Goal: Task Accomplishment & Management: Manage account settings

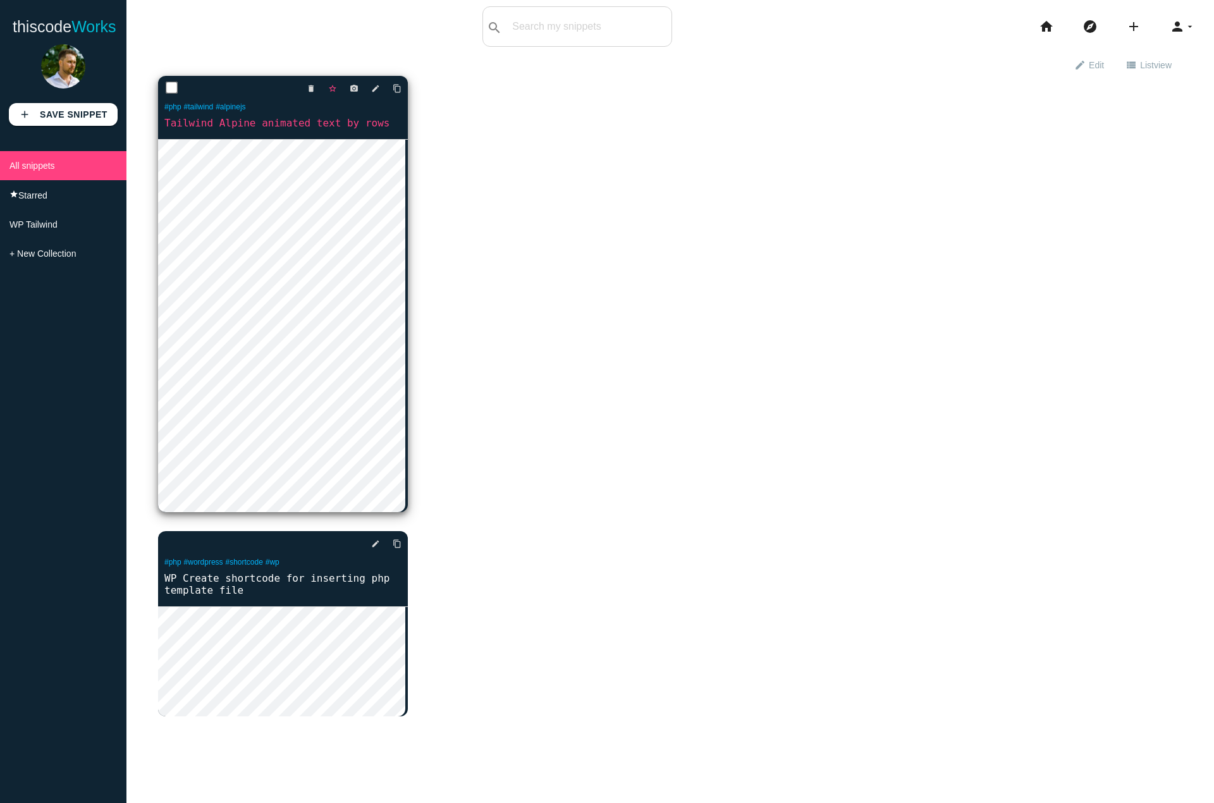
click at [333, 92] on icon "star_border" at bounding box center [332, 88] width 9 height 23
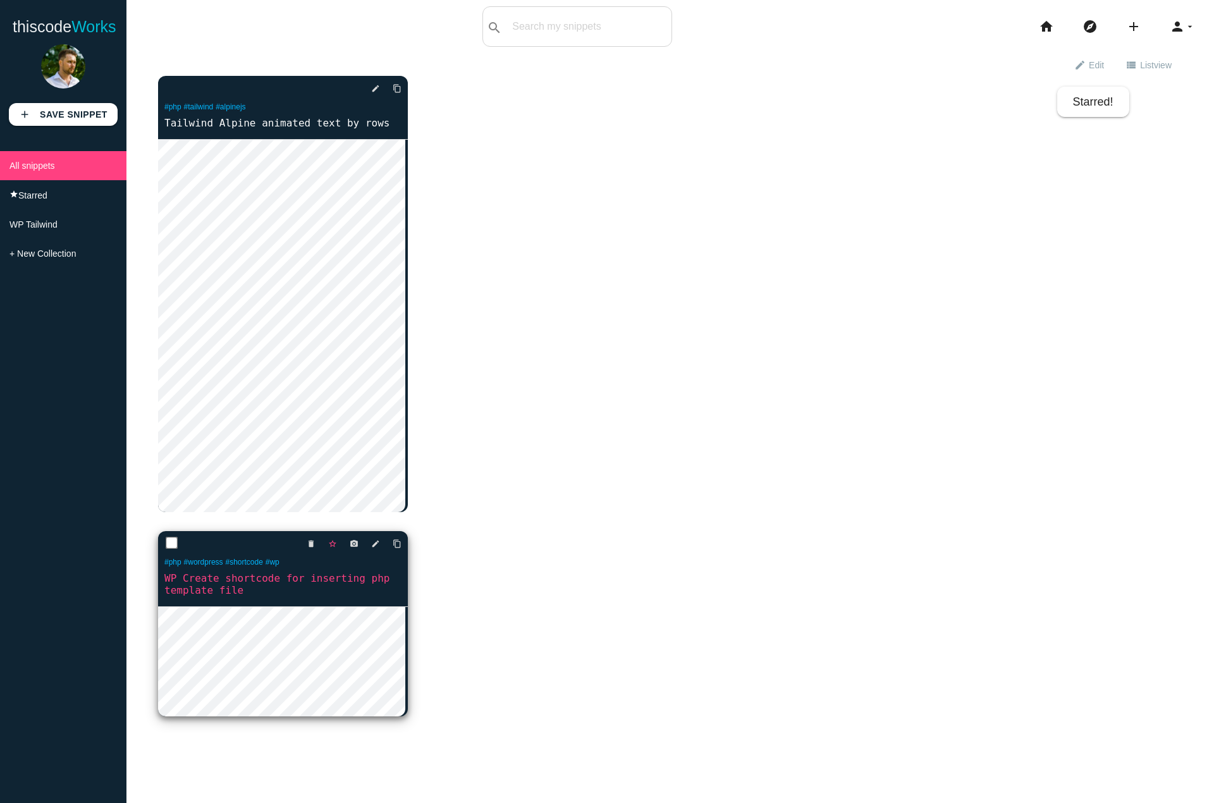
click at [331, 549] on icon "star_border" at bounding box center [332, 543] width 9 height 23
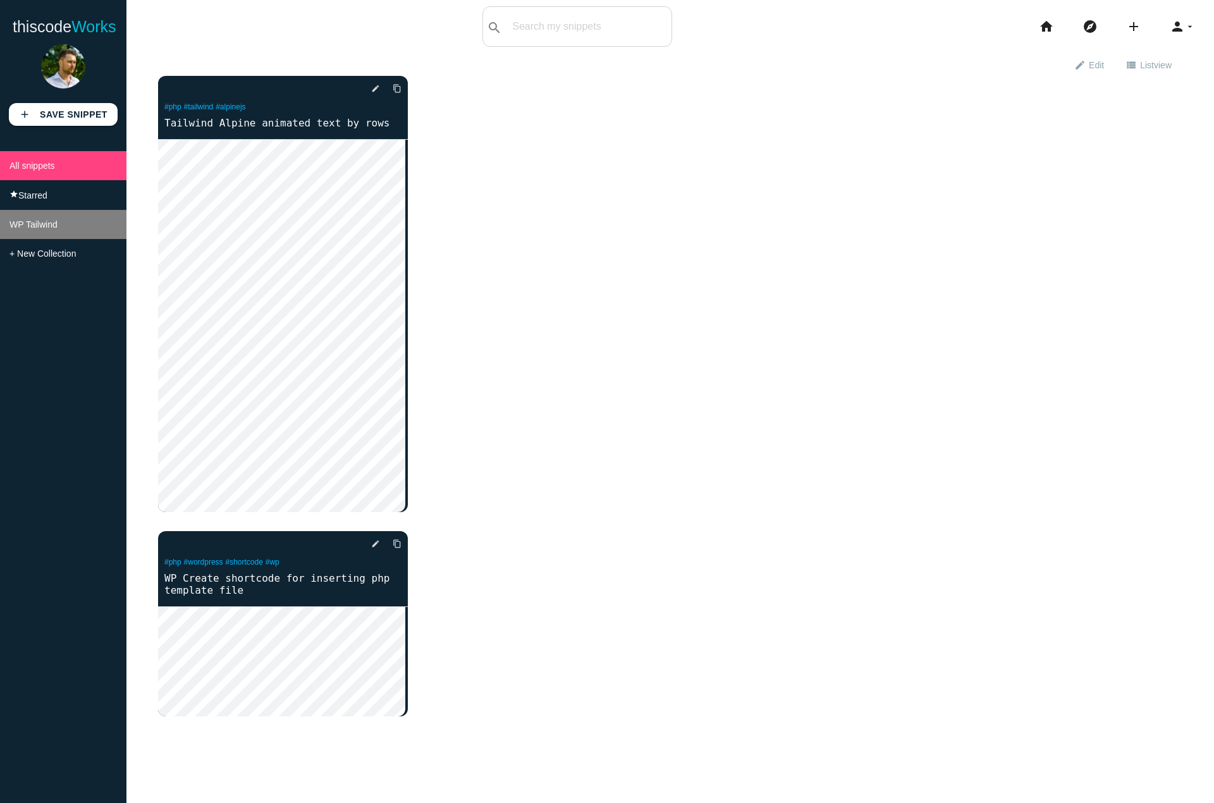
click at [35, 228] on span "WP Tailwind" at bounding box center [33, 224] width 48 height 10
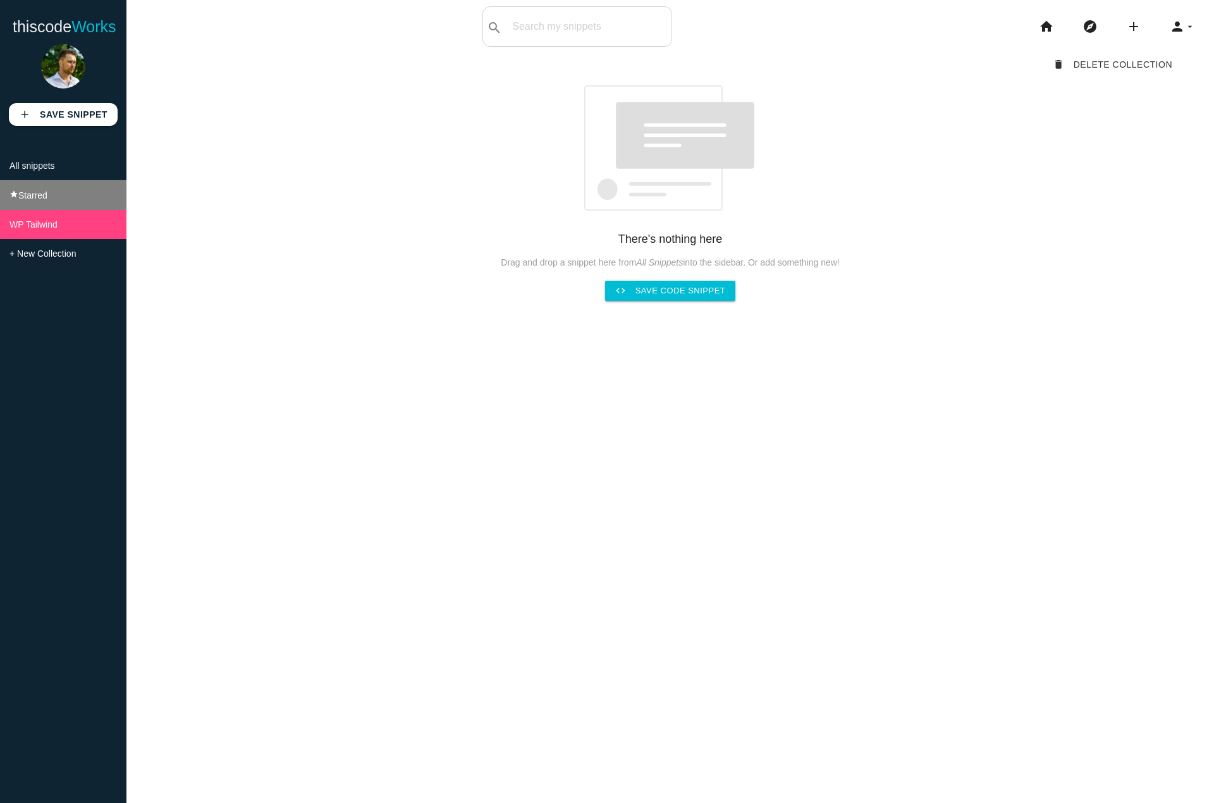
click at [95, 188] on li "star Starred" at bounding box center [63, 195] width 126 height 30
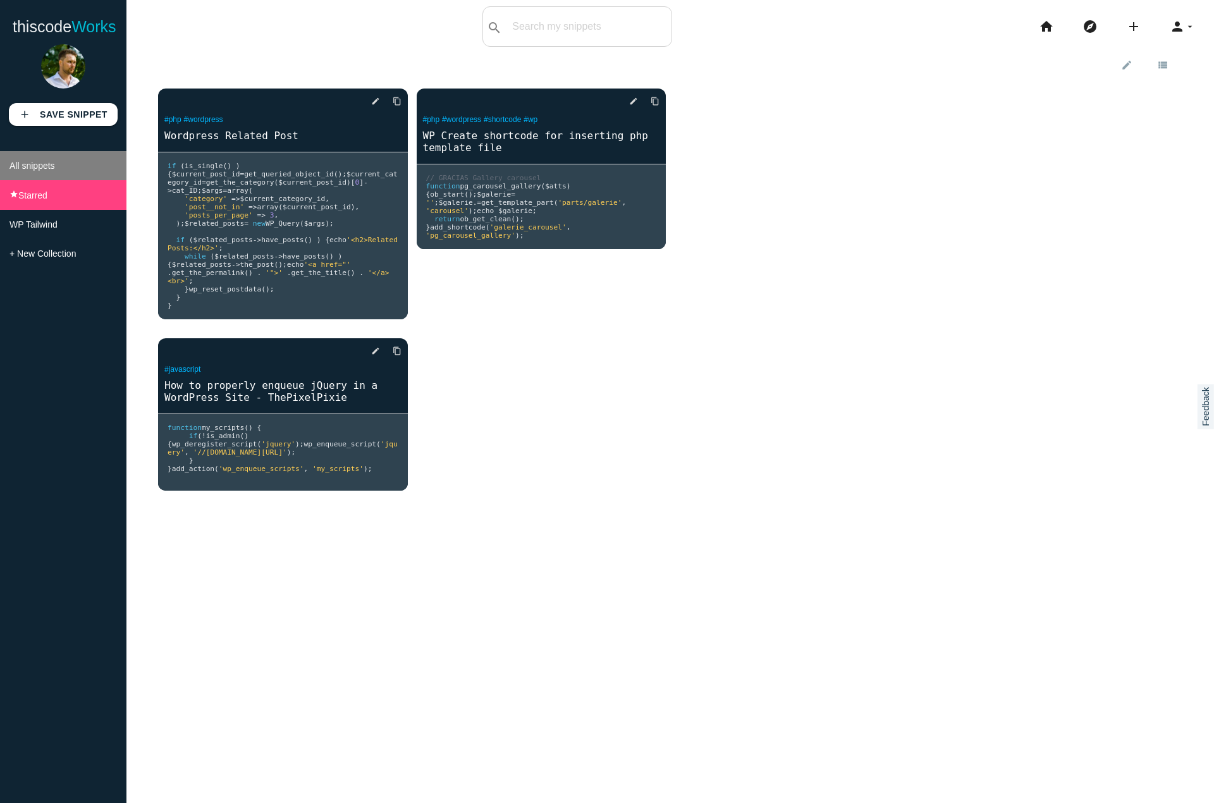
click at [94, 172] on li "All snippets" at bounding box center [63, 165] width 126 height 29
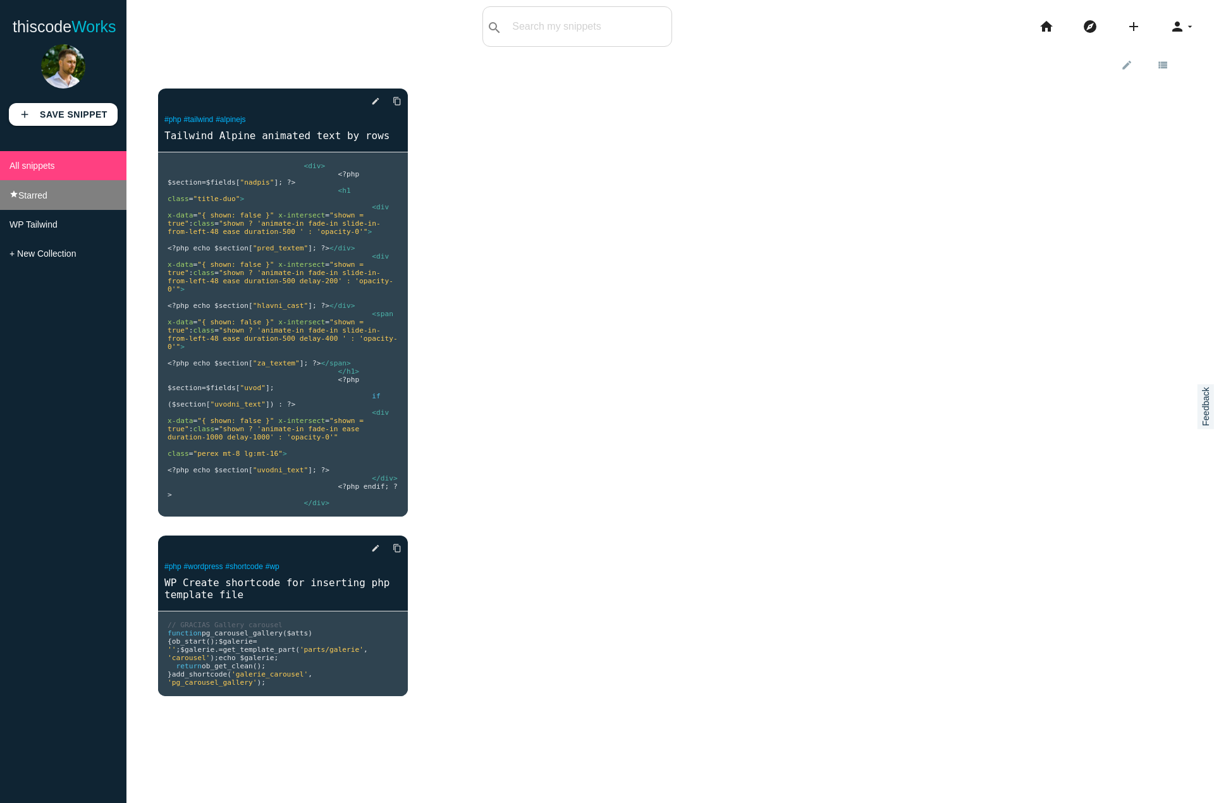
click at [89, 190] on li "star Starred" at bounding box center [63, 195] width 126 height 30
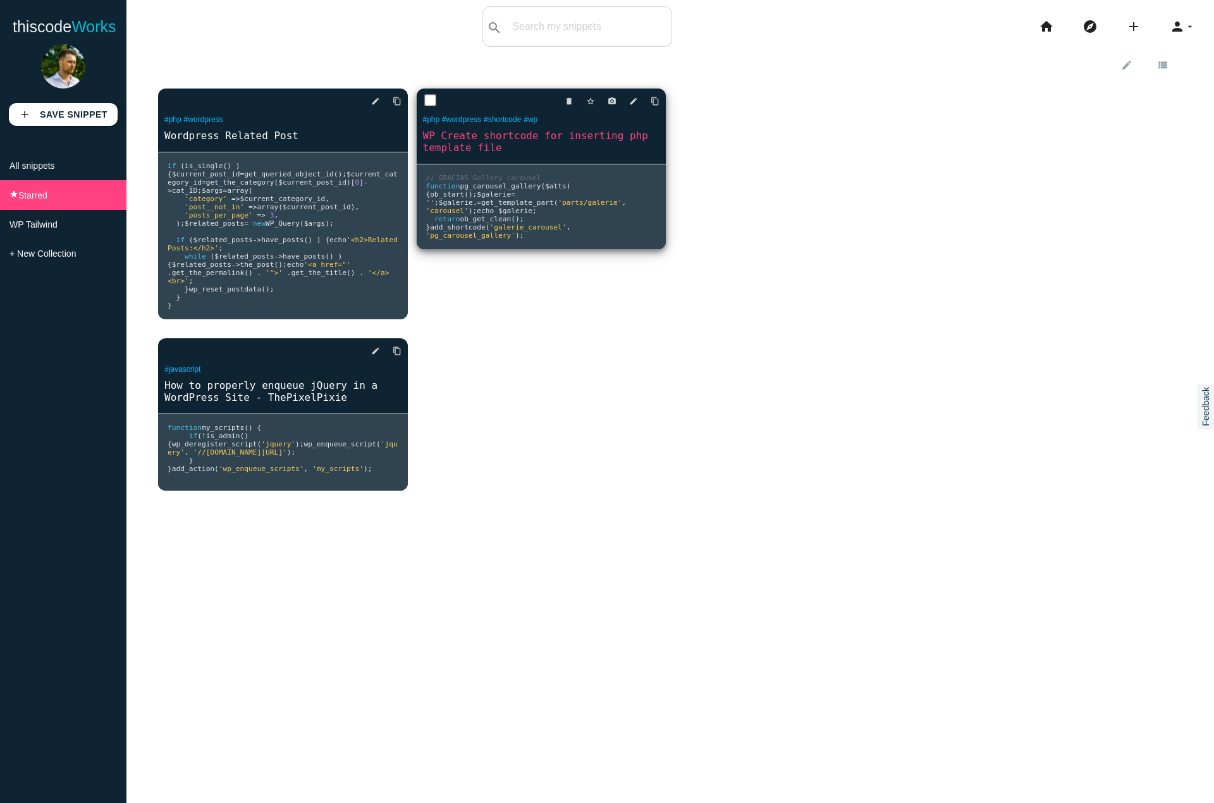
click at [468, 90] on div "delete star_border photo_camera edit content_copy" at bounding box center [542, 101] width 250 height 25
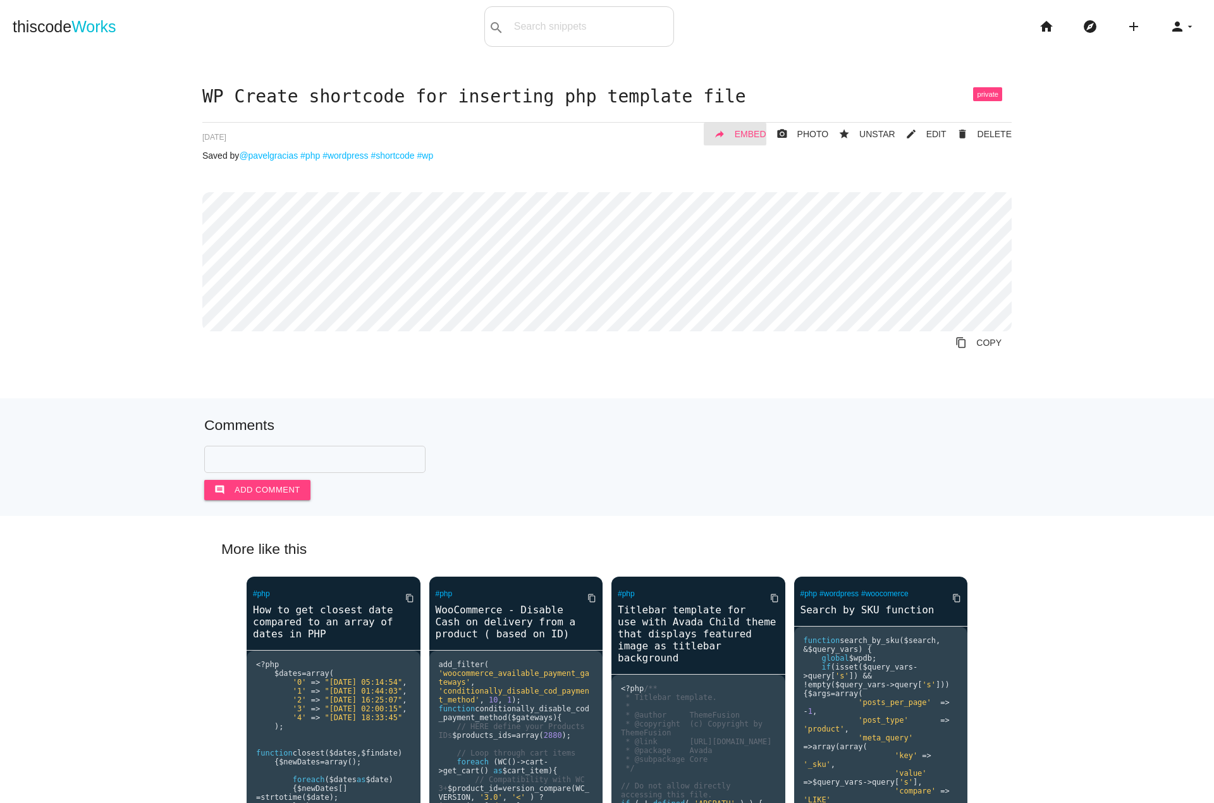
click at [756, 129] on span "EMBED" at bounding box center [751, 134] width 32 height 10
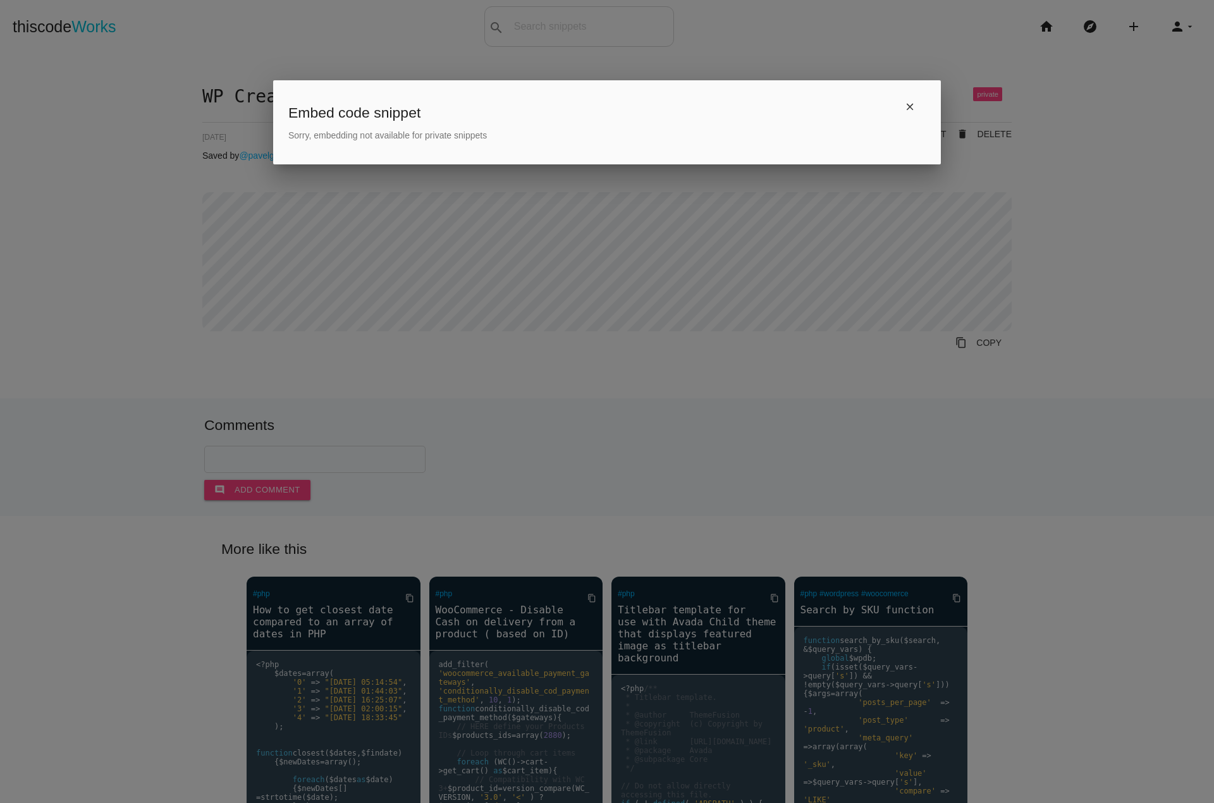
click at [429, 131] on p "Sorry, embedding not available for private snippets" at bounding box center [606, 135] width 637 height 10
